Goal: Information Seeking & Learning: Check status

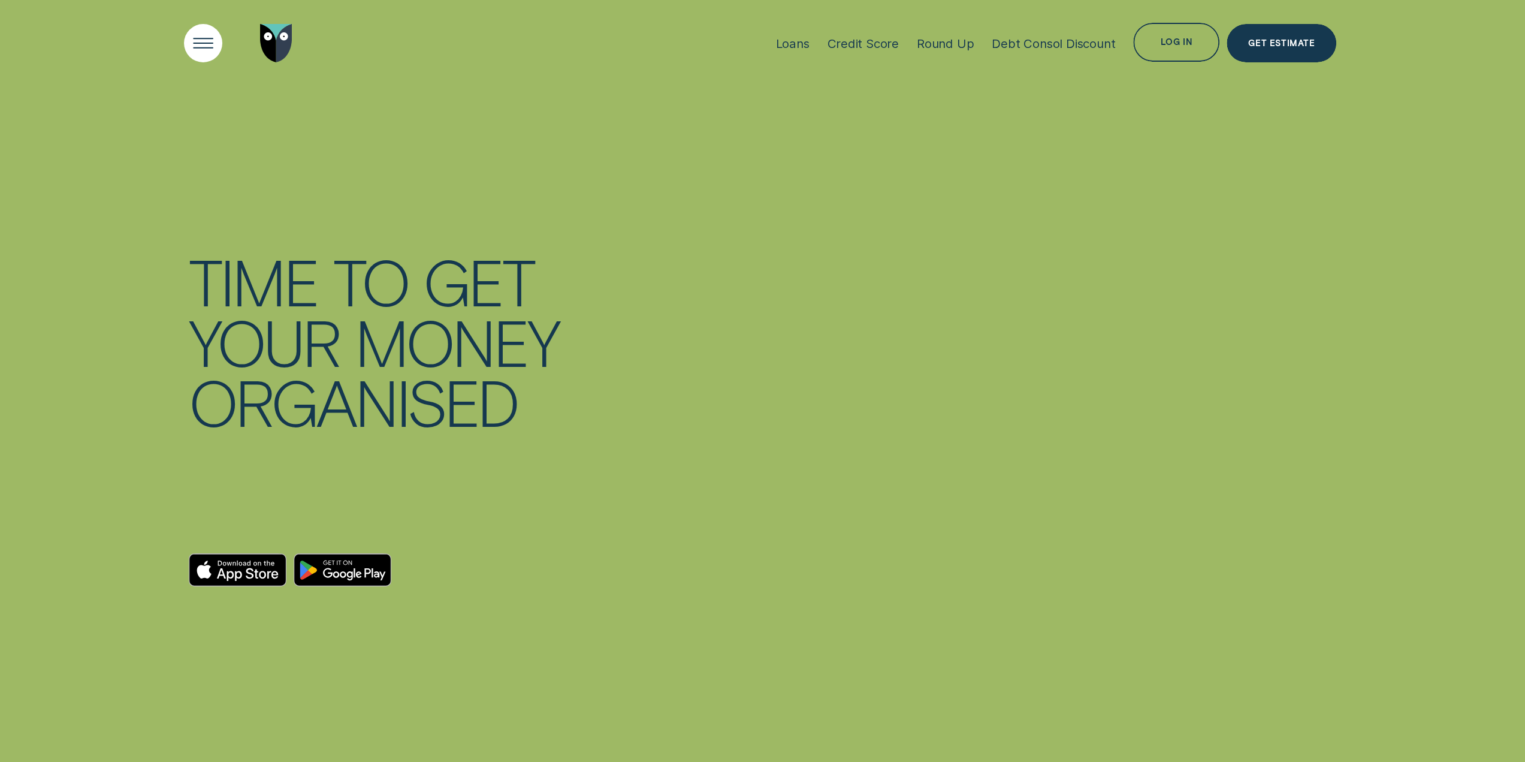
click at [191, 49] on div "Open Menu" at bounding box center [203, 43] width 55 height 55
click at [274, 52] on img "Go to home page" at bounding box center [276, 43] width 32 height 39
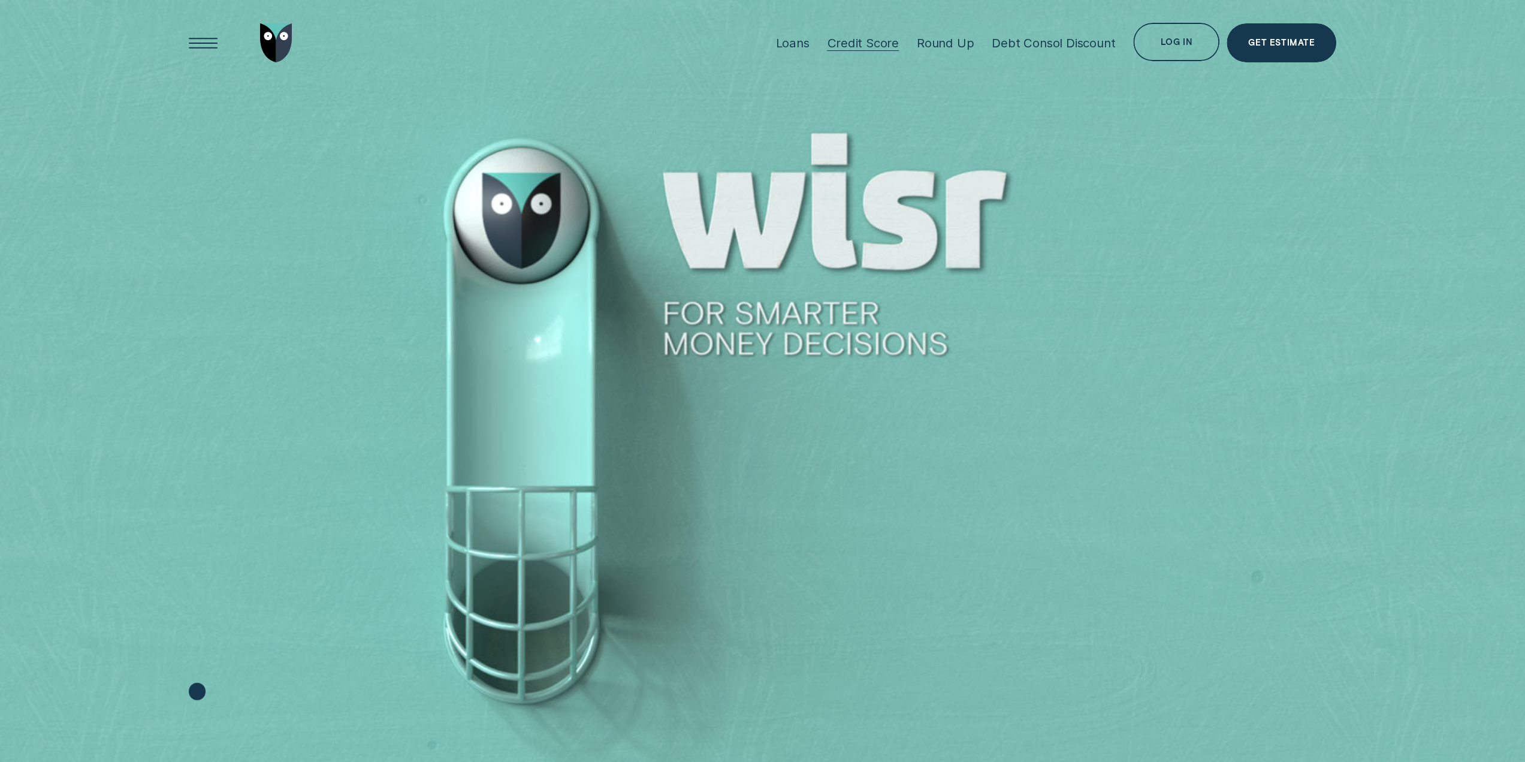
click at [861, 42] on div "Credit Score" at bounding box center [863, 42] width 72 height 15
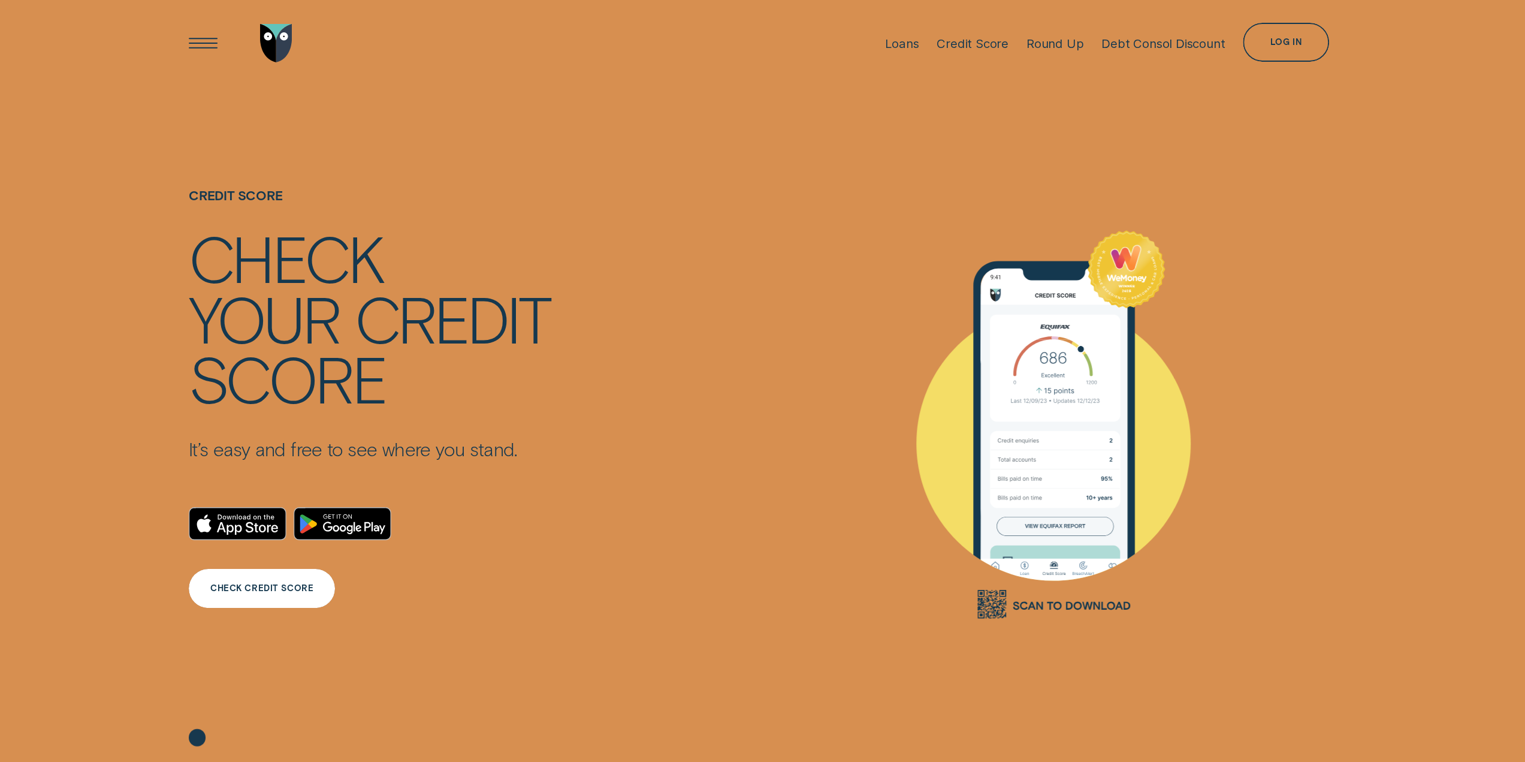
click at [273, 598] on div "CHECK CREDIT SCORE" at bounding box center [262, 588] width 146 height 39
